Goal: Register for event/course

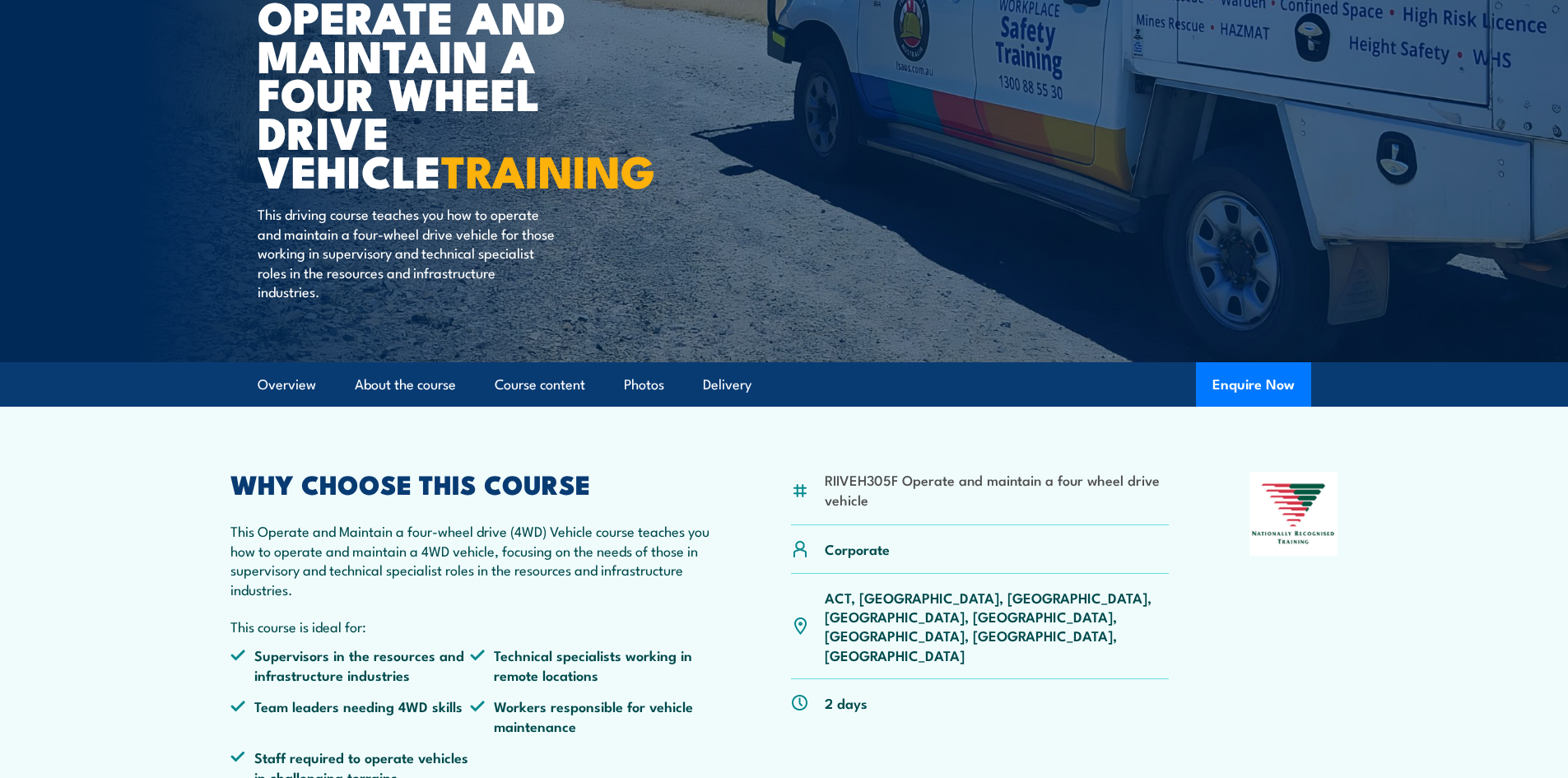
scroll to position [329, 0]
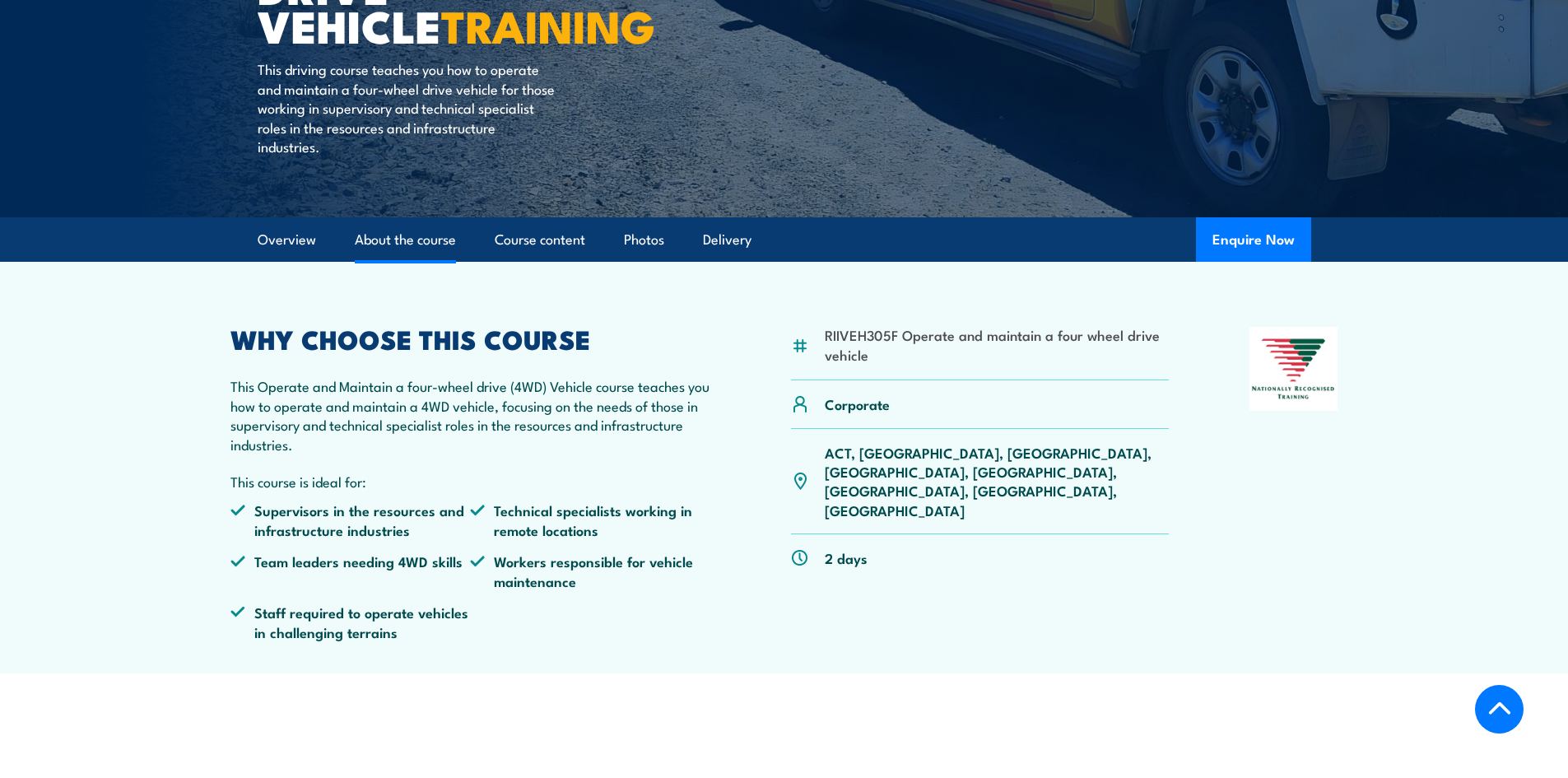
click at [394, 239] on link "About the course" at bounding box center [405, 239] width 101 height 43
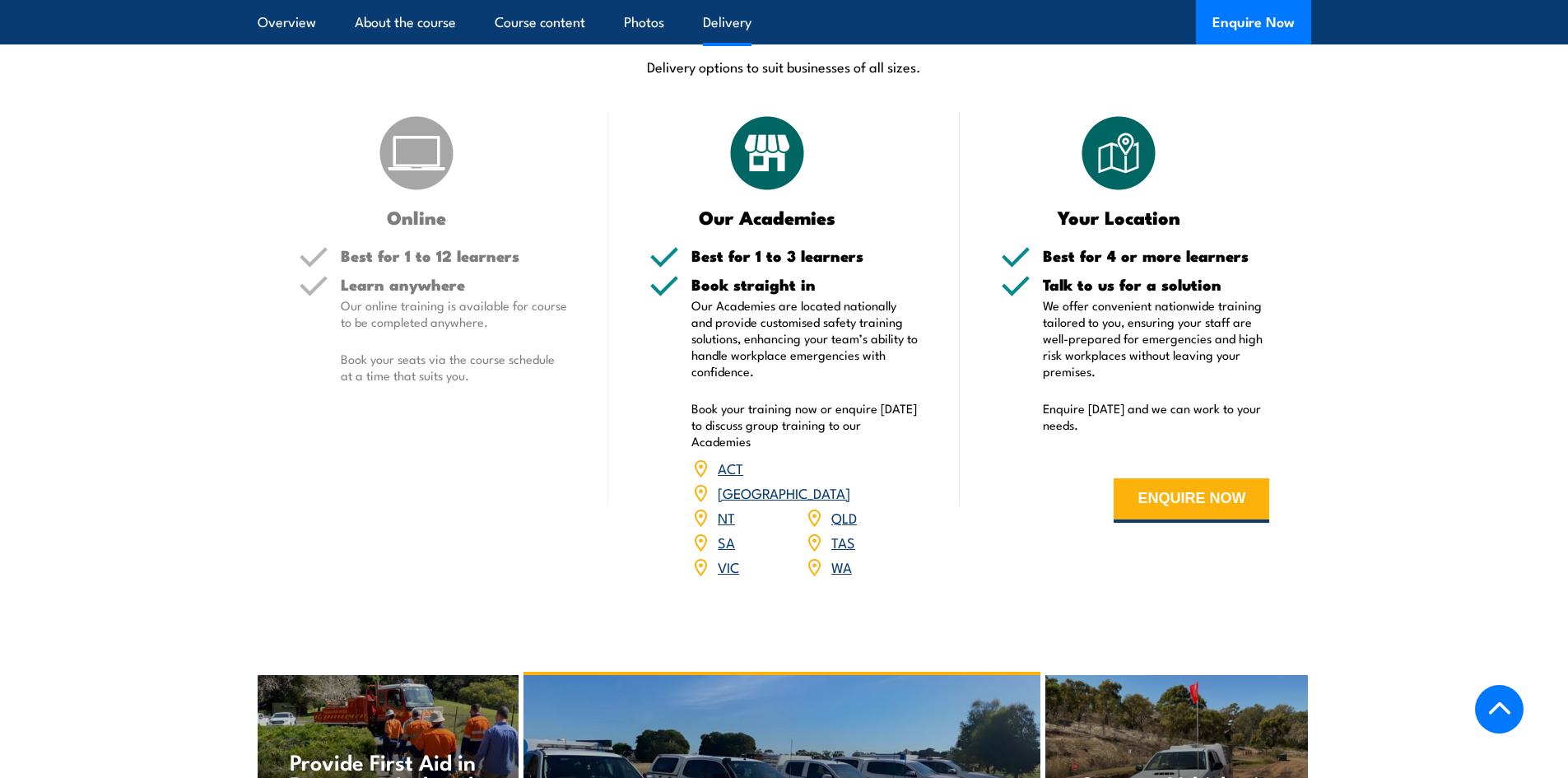
scroll to position [2040, 0]
click at [723, 506] on link "NT" at bounding box center [726, 516] width 17 height 19
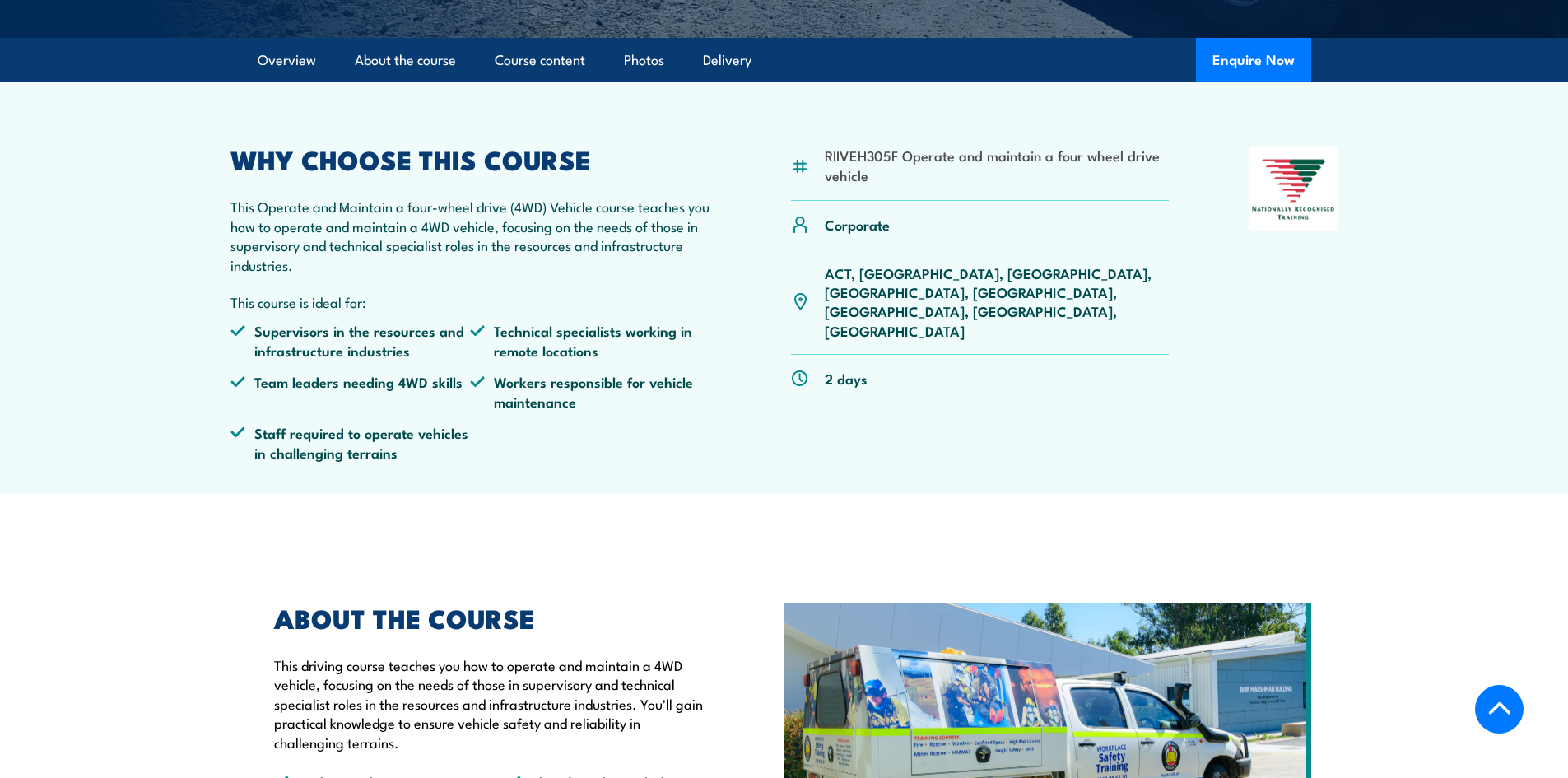
scroll to position [323, 0]
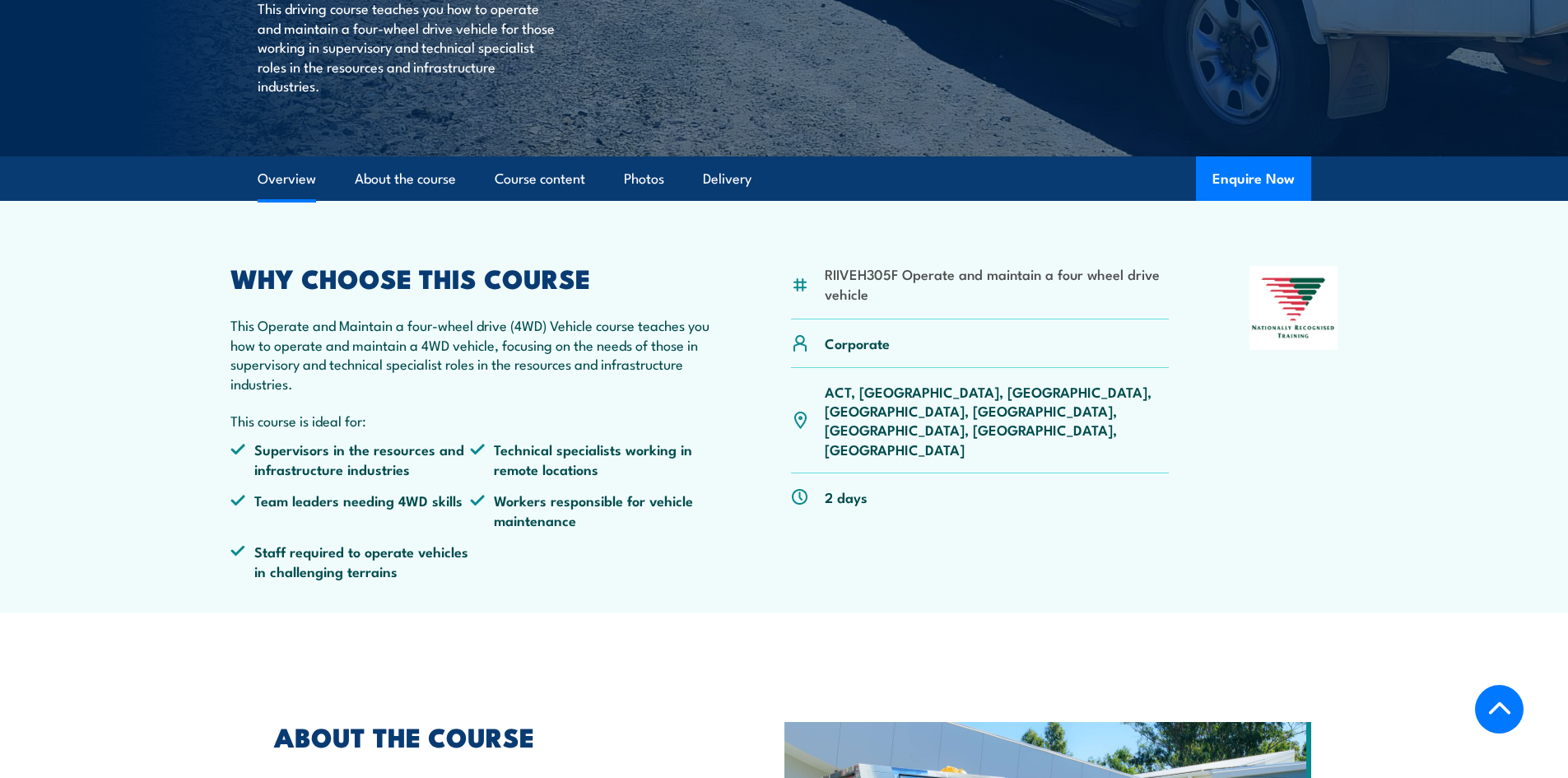
scroll to position [406, 0]
